Goal: Information Seeking & Learning: Learn about a topic

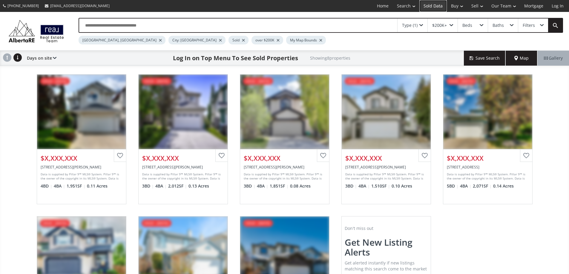
click at [440, 5] on link "Sold Data" at bounding box center [432, 6] width 27 height 12
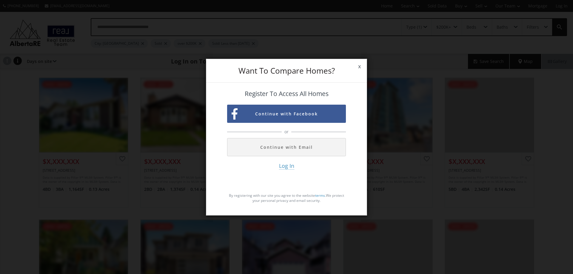
click at [291, 168] on span "Log In" at bounding box center [286, 165] width 15 height 7
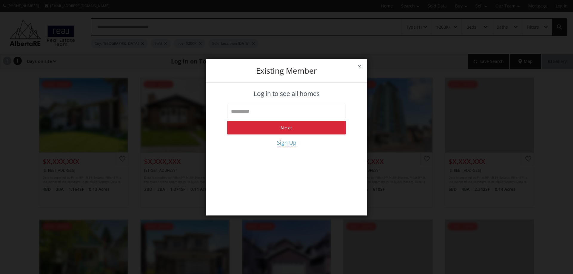
click at [249, 112] on input "text" at bounding box center [286, 111] width 119 height 13
click at [360, 65] on link "x" at bounding box center [359, 66] width 15 height 17
